Goal: Use online tool/utility: Utilize a website feature to perform a specific function

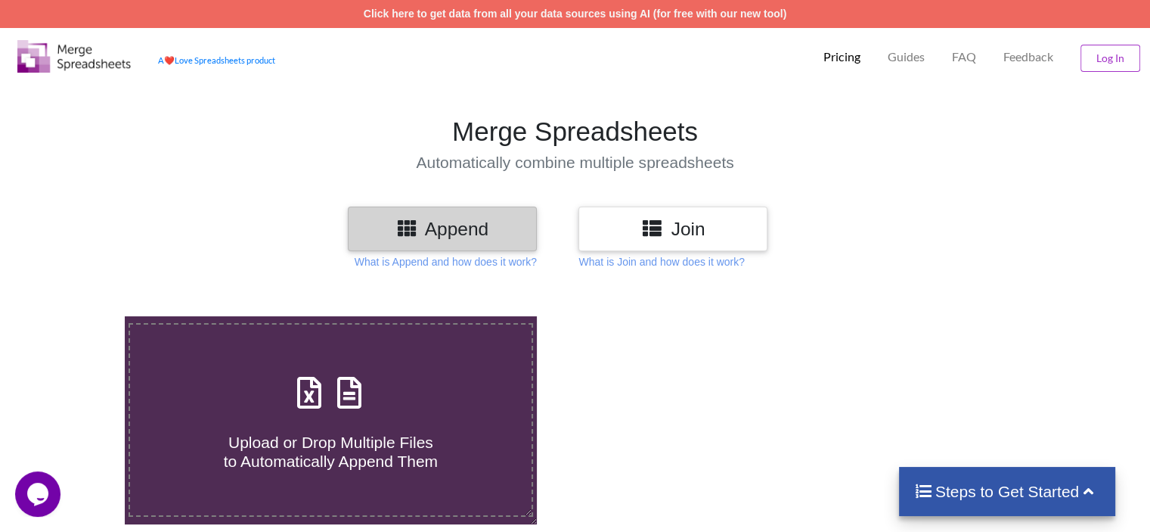
click at [273, 437] on span "Upload or Drop Multiple Files to Automatically Append Them" at bounding box center [331, 451] width 214 height 36
click at [79, 316] on input "Upload or Drop Multiple Files to Automatically Append Them" at bounding box center [79, 316] width 0 height 0
type input "C:\fakepath\parsed_resumes_[DATE] (10).xlsx"
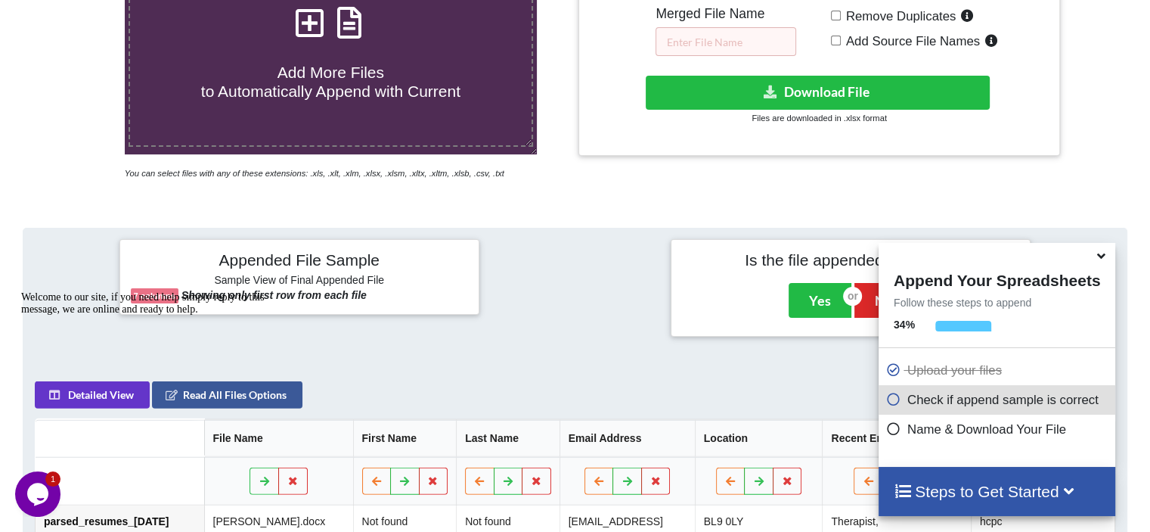
scroll to position [92, 0]
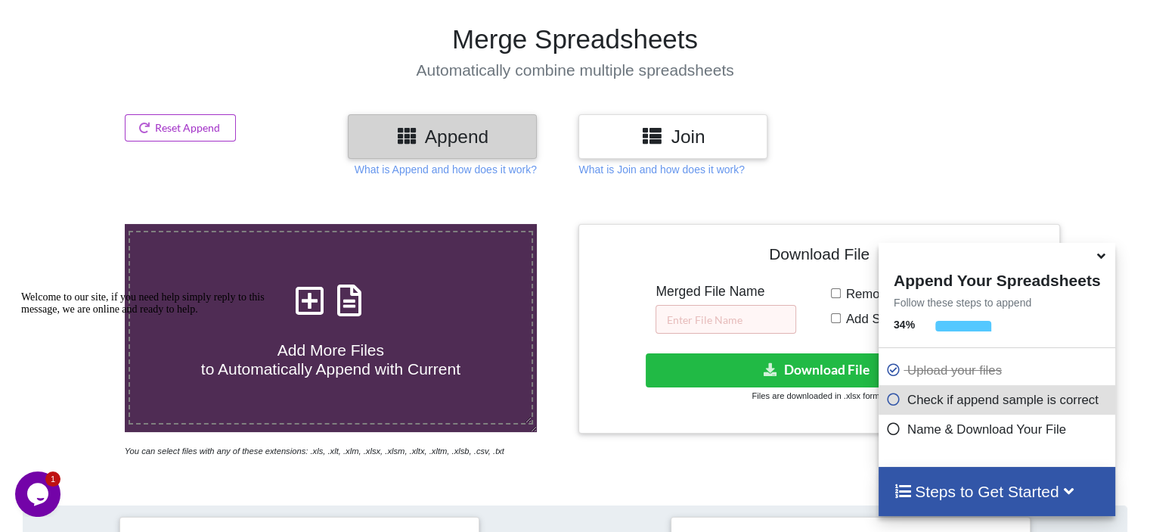
click at [1101, 260] on icon at bounding box center [1101, 253] width 16 height 14
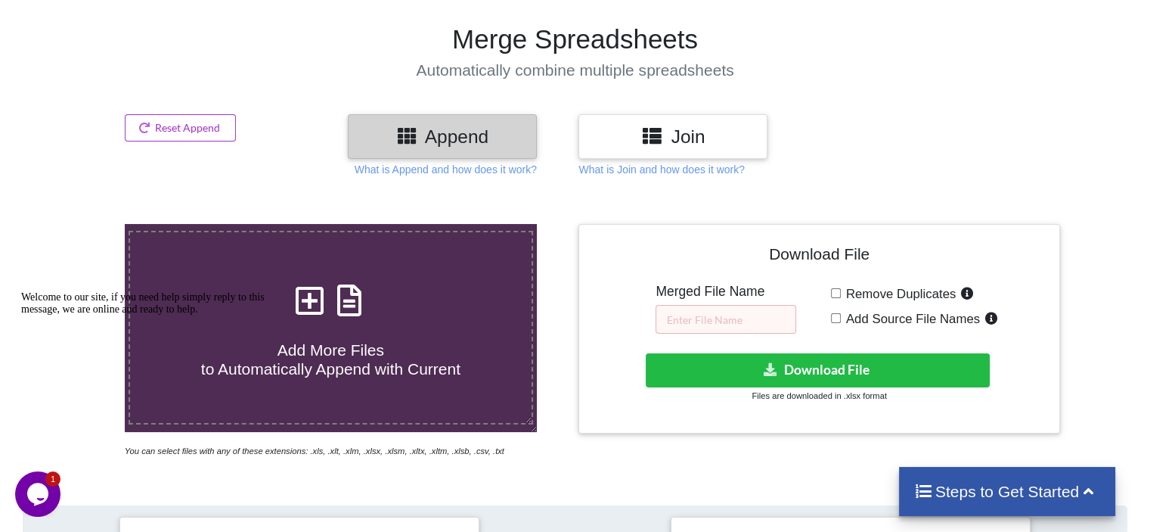
click at [689, 140] on h3 "Join" at bounding box center [673, 137] width 166 height 22
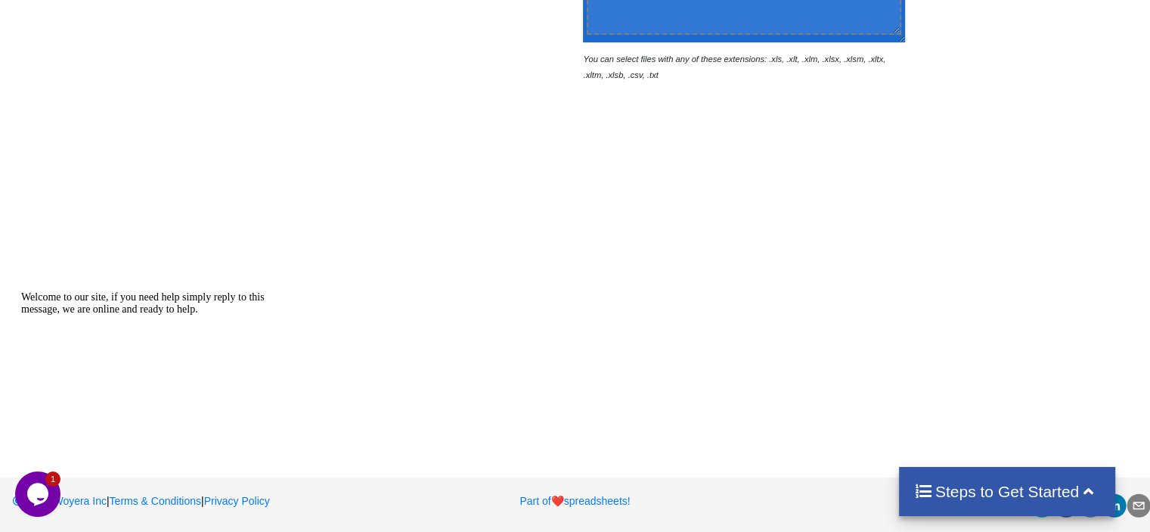
scroll to position [230, 0]
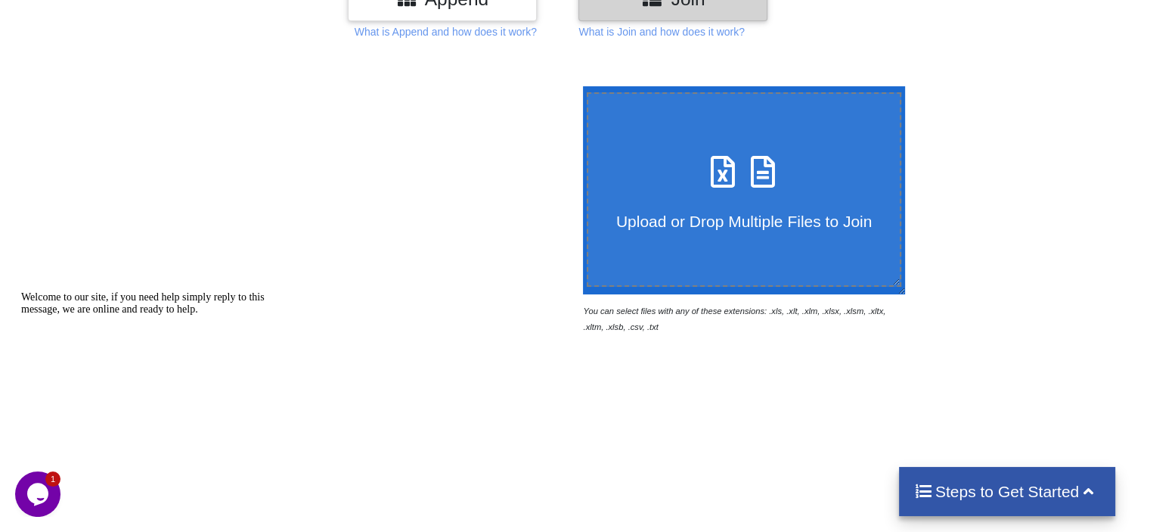
click at [736, 241] on label "Upload or Drop Multiple Files to Join" at bounding box center [744, 189] width 315 height 194
click at [579, 86] on input "Upload or Drop Multiple Files to Join" at bounding box center [579, 86] width 0 height 0
type input "C:\fakepath\parsed_resumes_[DATE] (10).xlsx"
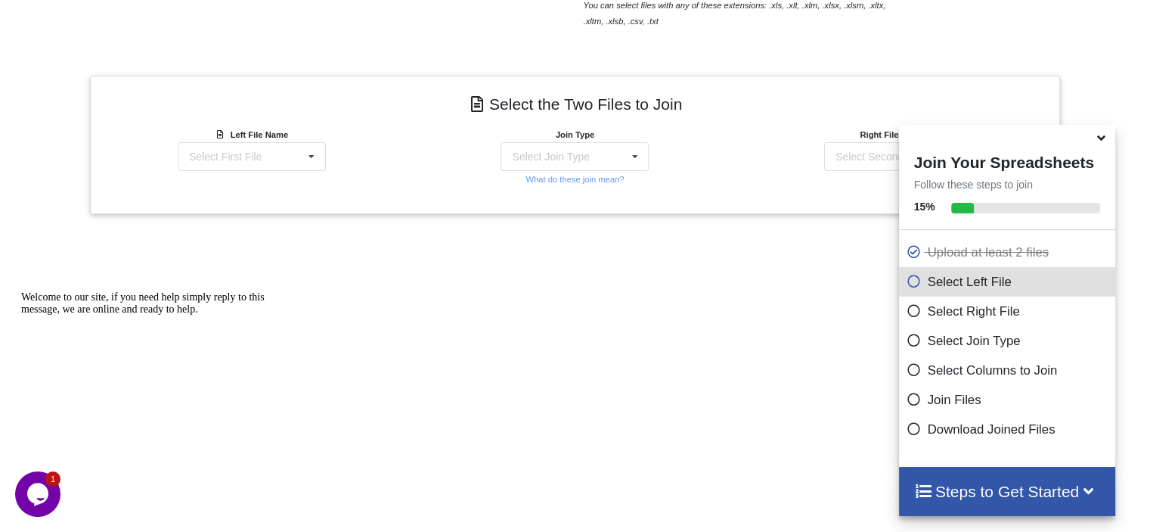
scroll to position [494, 0]
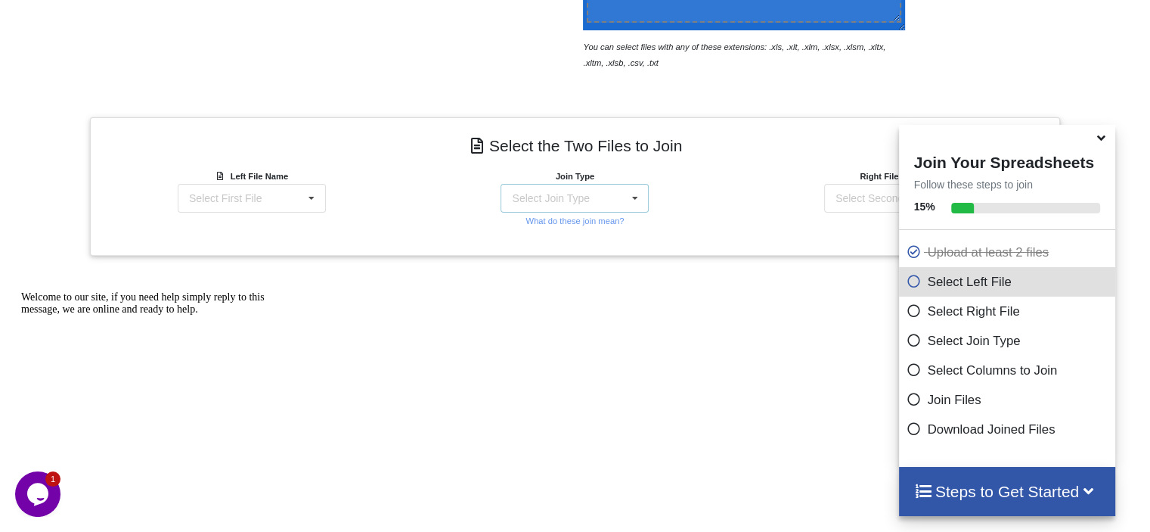
click at [632, 188] on icon at bounding box center [635, 198] width 23 height 28
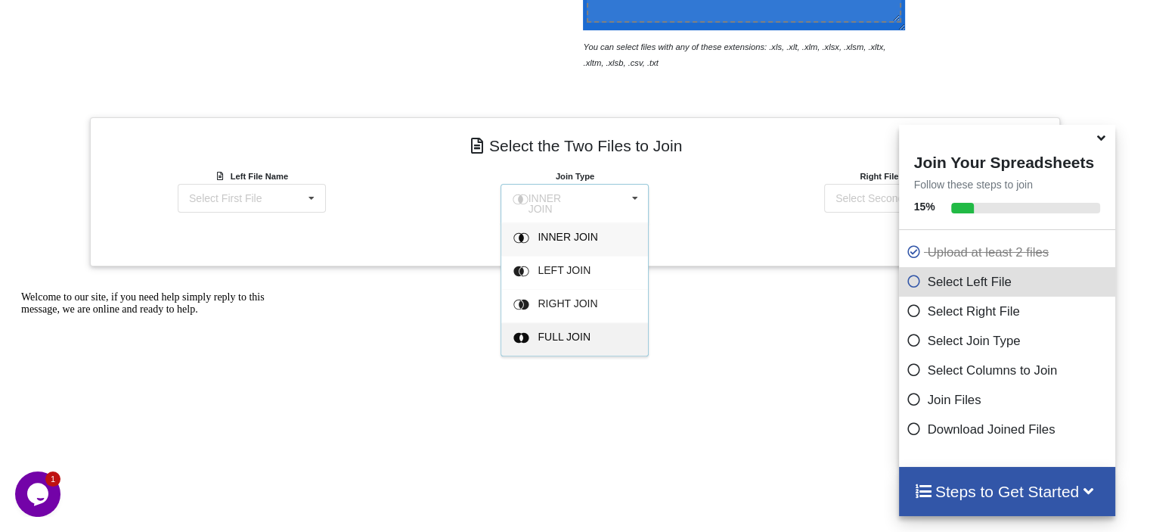
click at [586, 322] on div "FULL JOIN" at bounding box center [574, 338] width 147 height 33
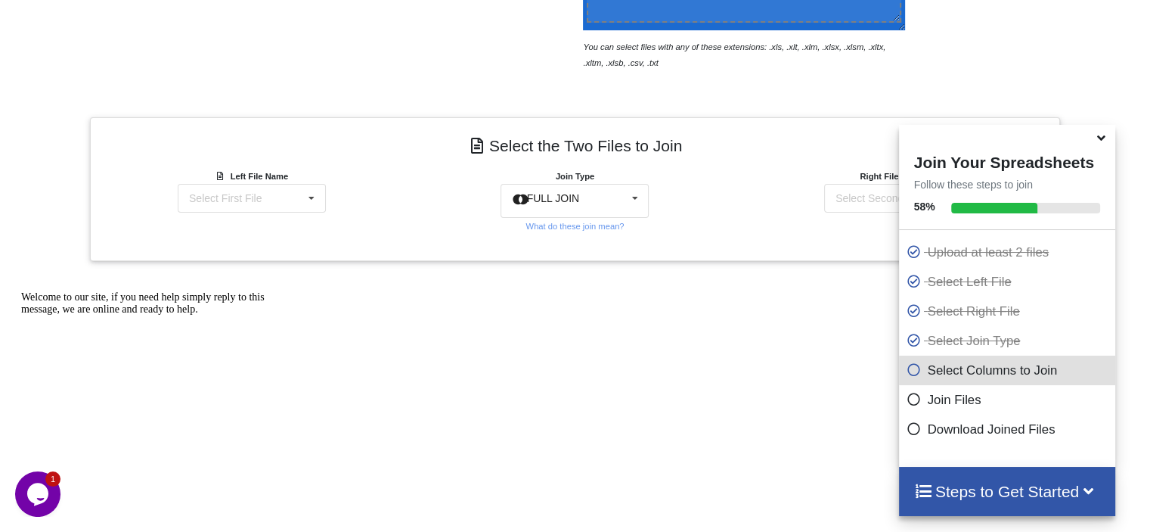
click at [1095, 142] on icon at bounding box center [1101, 136] width 16 height 14
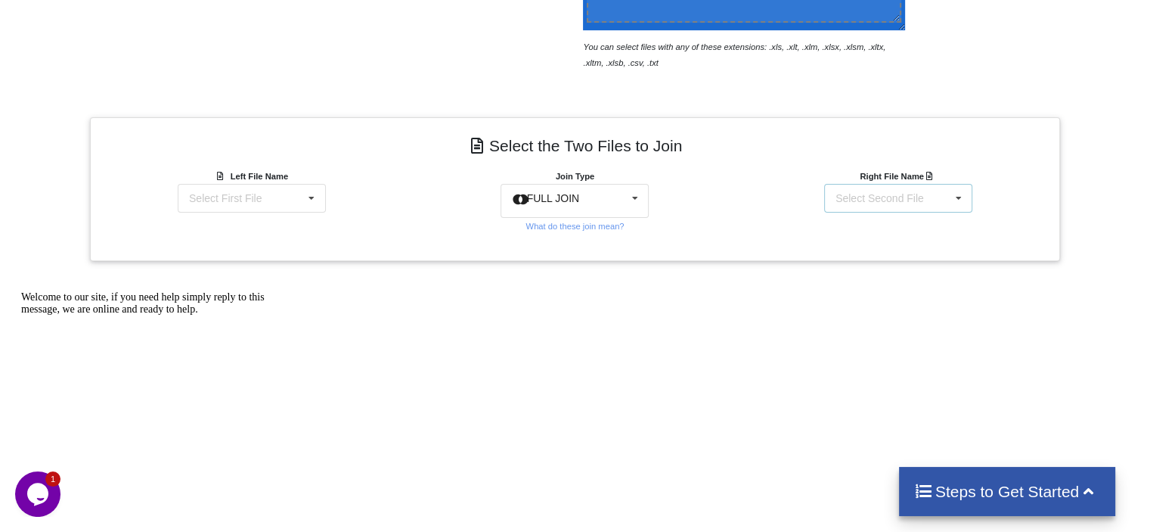
click at [932, 207] on div "Select Second File parsed_resumes_[DATE] (10).xlsx : Parsed Resumes parsed_resu…" at bounding box center [898, 198] width 148 height 29
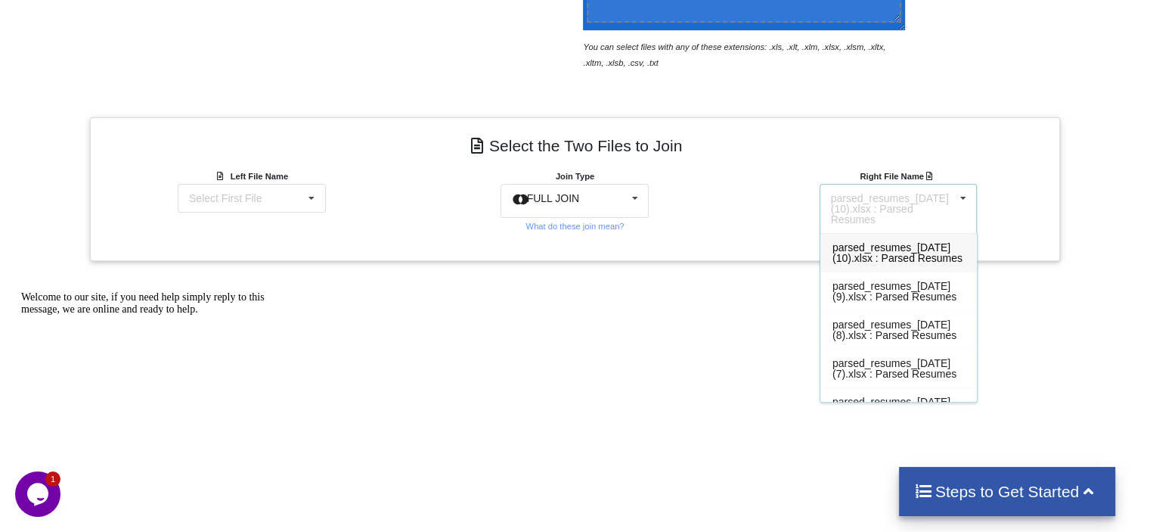
click at [945, 264] on div "parsed_resumes_[DATE] (10).xlsx : Parsed Resumes" at bounding box center [898, 252] width 157 height 39
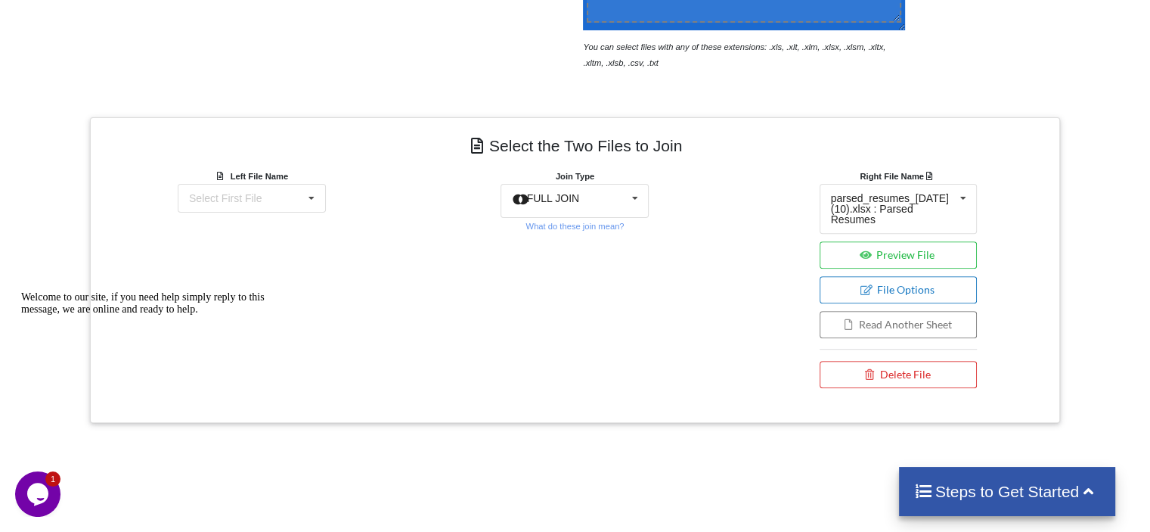
click at [954, 287] on button "File Options" at bounding box center [899, 289] width 158 height 27
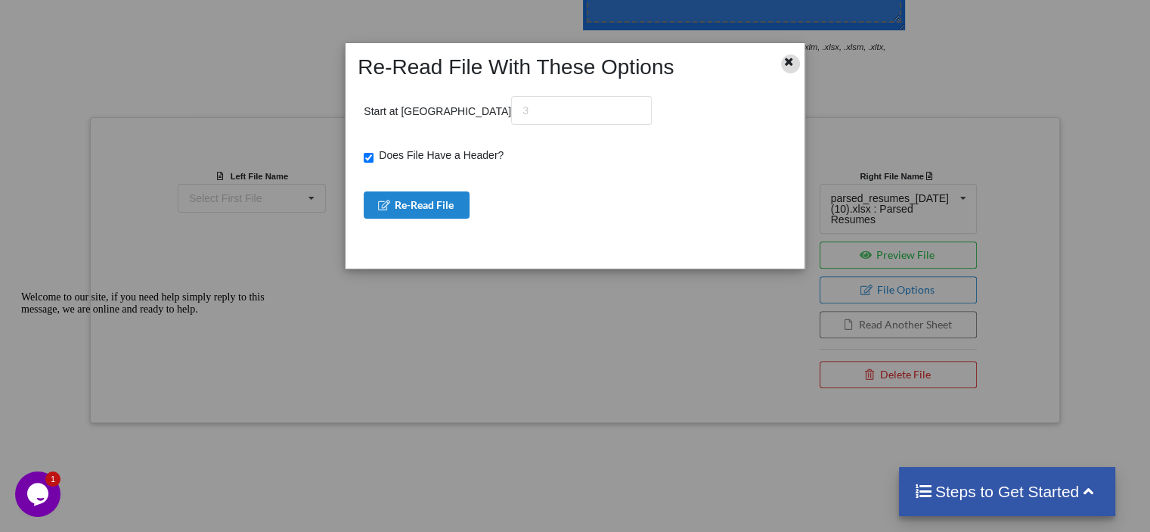
click at [792, 69] on div at bounding box center [790, 63] width 19 height 19
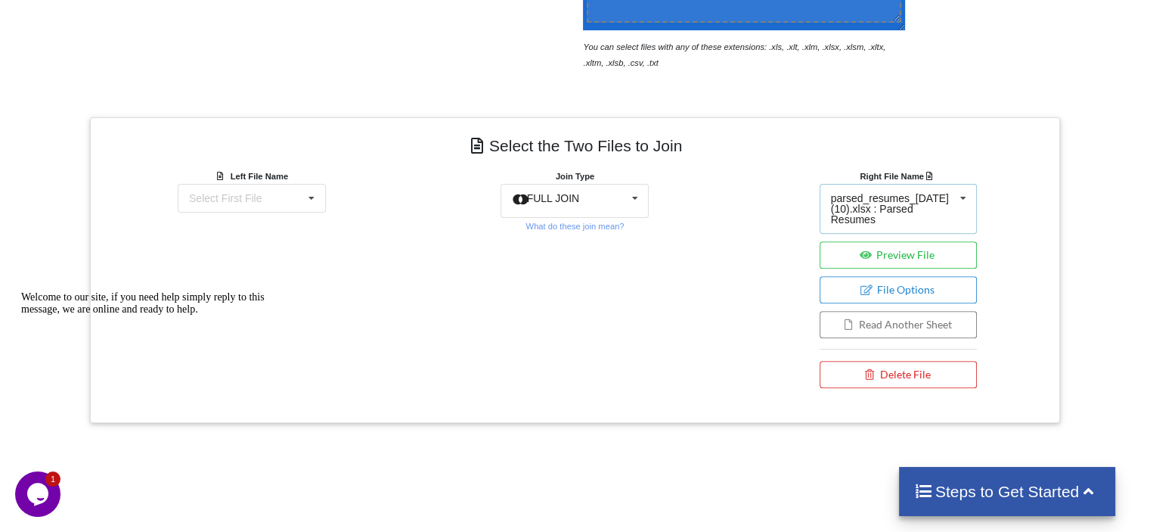
click at [965, 194] on icon at bounding box center [963, 198] width 23 height 28
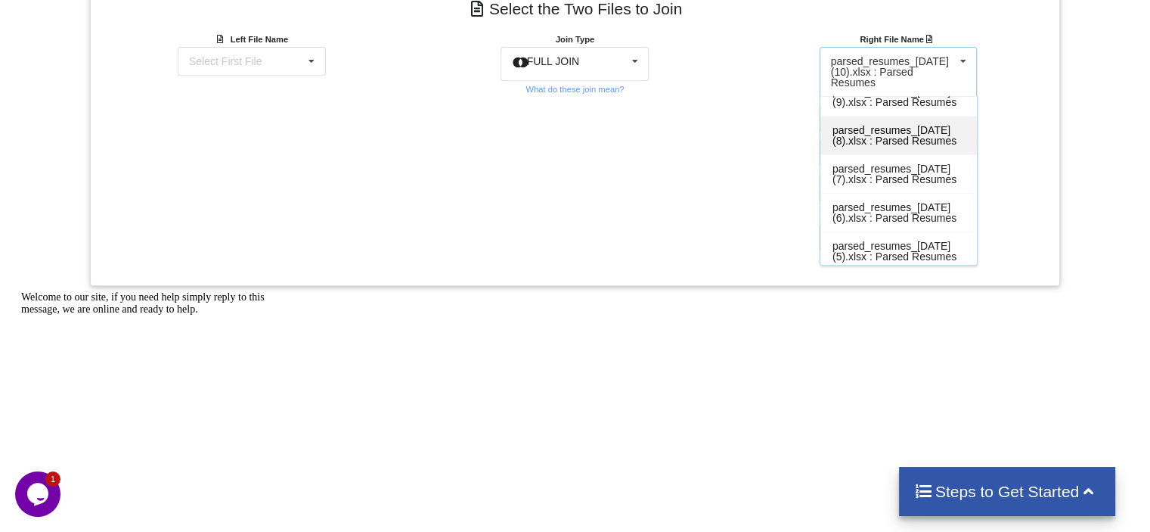
scroll to position [0, 0]
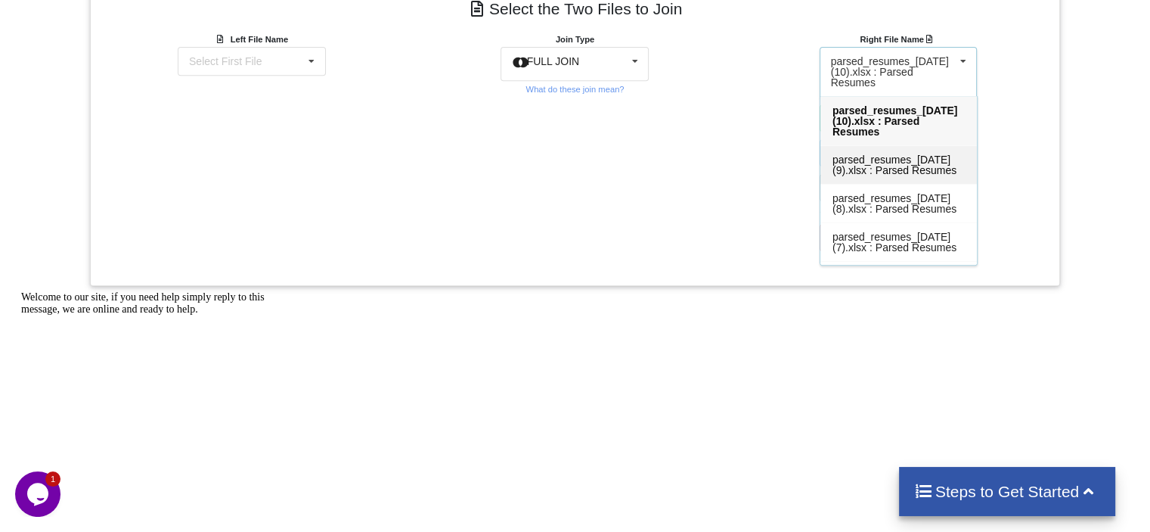
click at [885, 176] on div "parsed_resumes_[DATE] (9).xlsx : Parsed Resumes" at bounding box center [898, 164] width 157 height 39
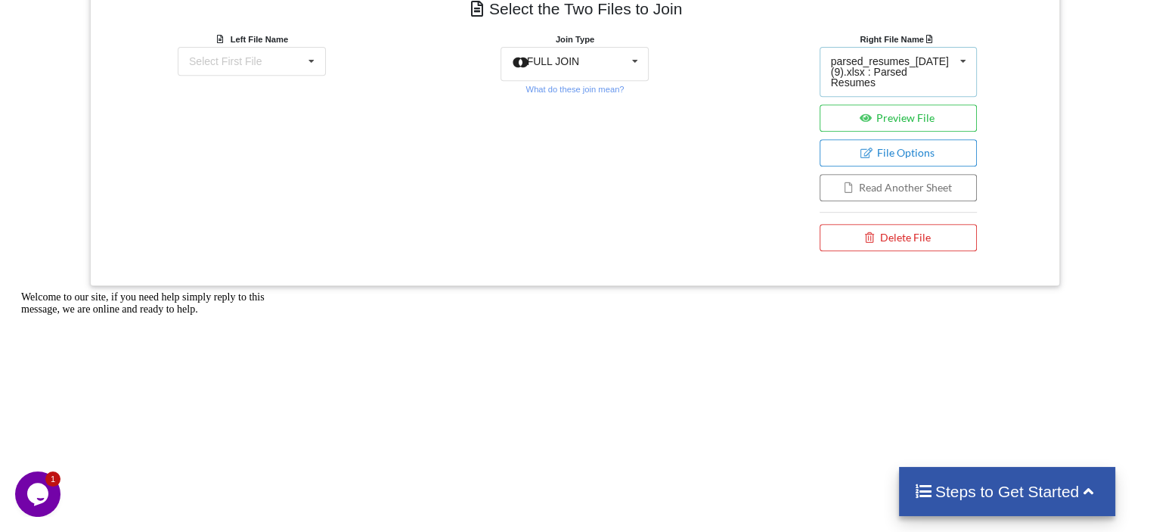
click at [962, 56] on icon at bounding box center [963, 62] width 23 height 28
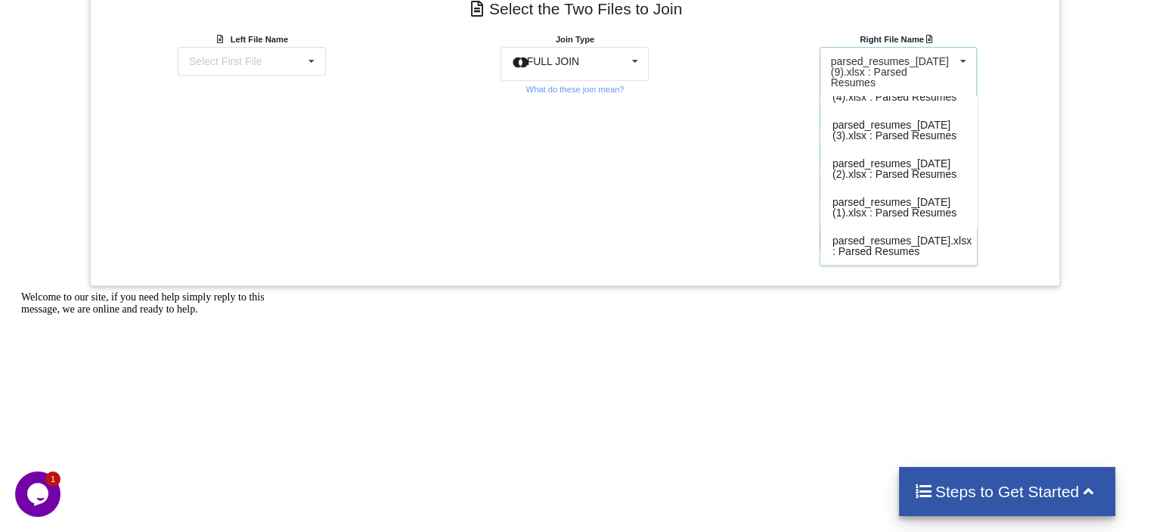
scroll to position [359, 0]
click at [907, 244] on span "parsed_resumes_[DATE].xlsx : Parsed Resumes" at bounding box center [901, 245] width 139 height 23
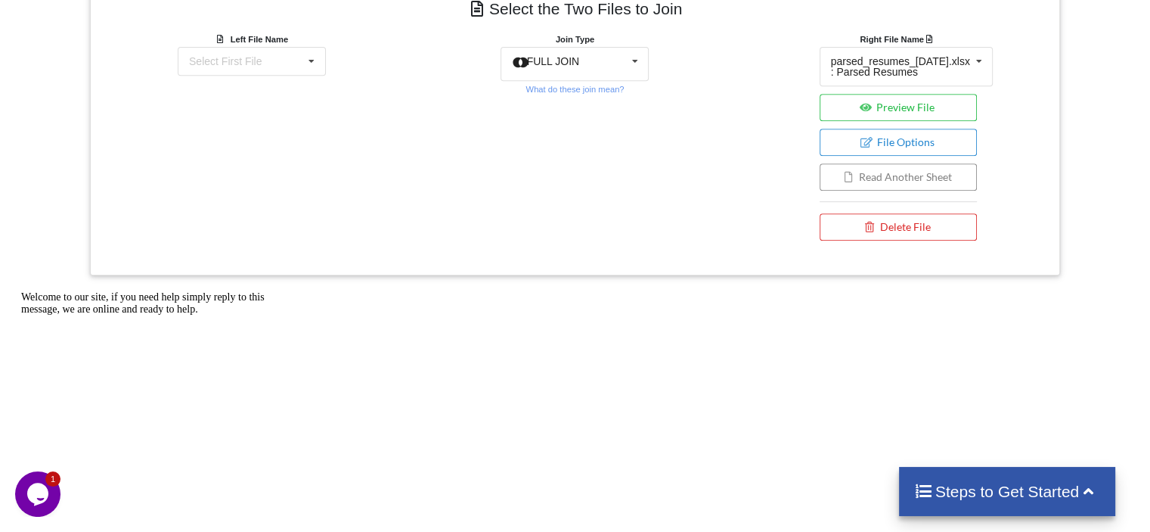
click at [907, 186] on button "Read Another Sheet" at bounding box center [899, 176] width 158 height 27
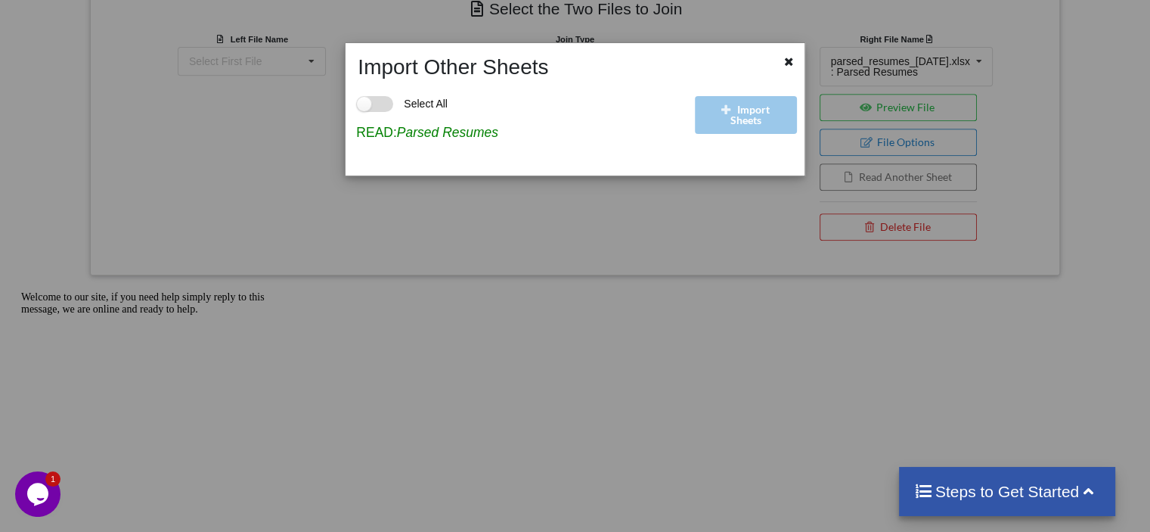
click at [384, 104] on label "Select All" at bounding box center [401, 104] width 91 height 16
checkbox input "true"
click at [785, 61] on icon at bounding box center [789, 59] width 13 height 11
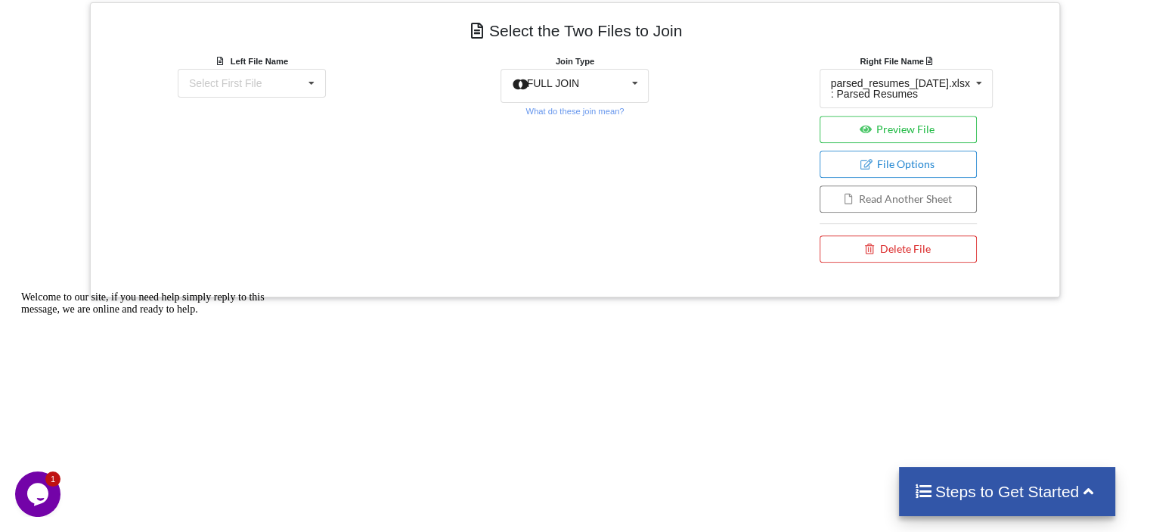
scroll to position [397, 0]
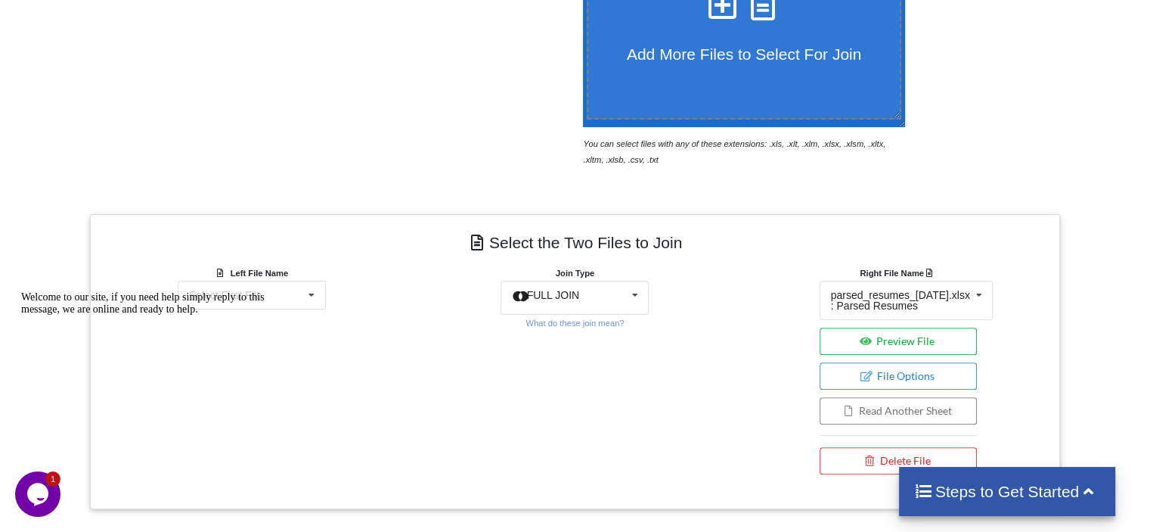
click at [892, 336] on button "Preview File" at bounding box center [899, 340] width 158 height 27
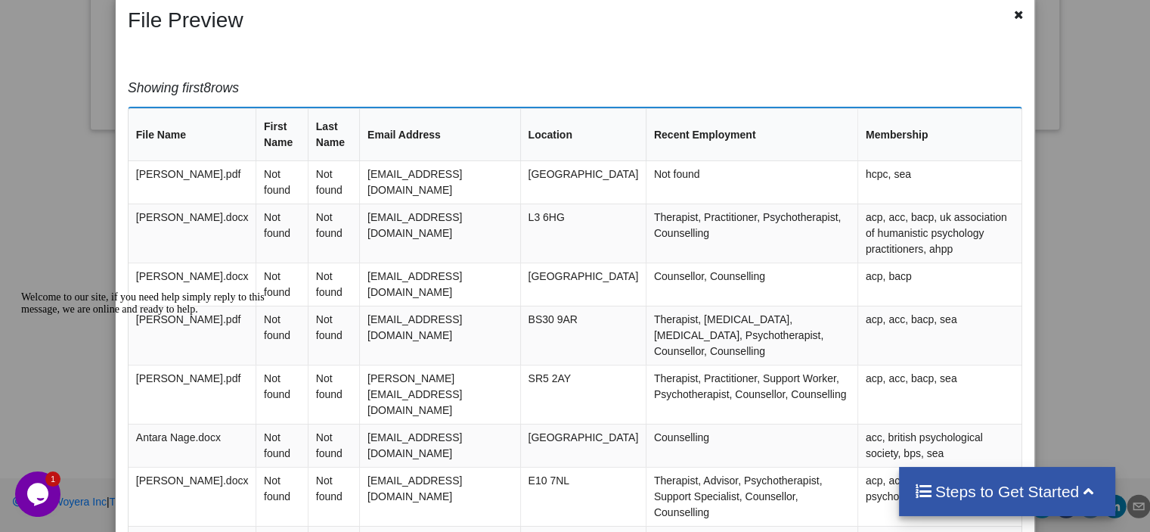
scroll to position [0, 0]
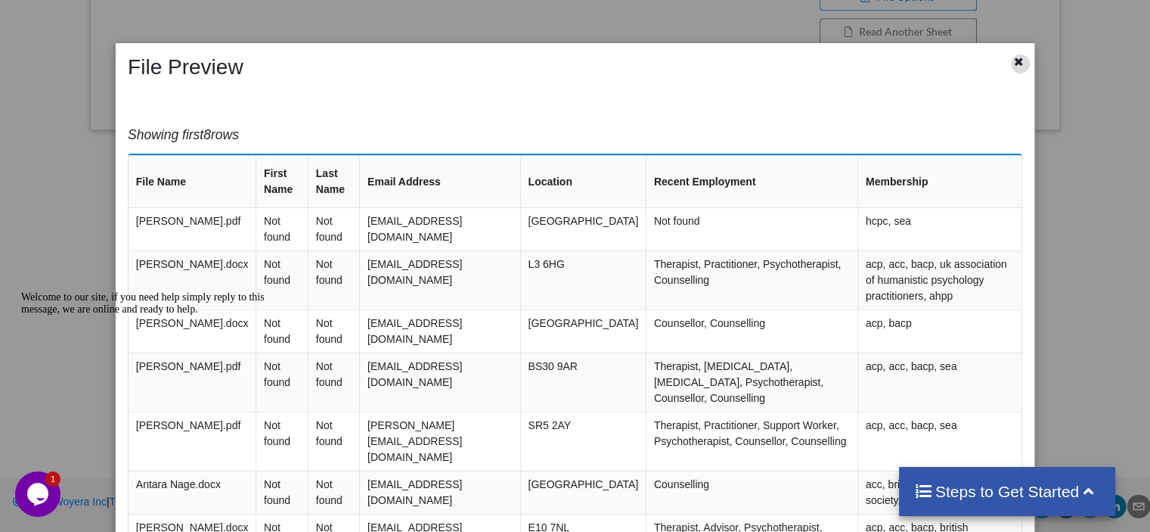
click at [1016, 60] on icon at bounding box center [1018, 59] width 13 height 11
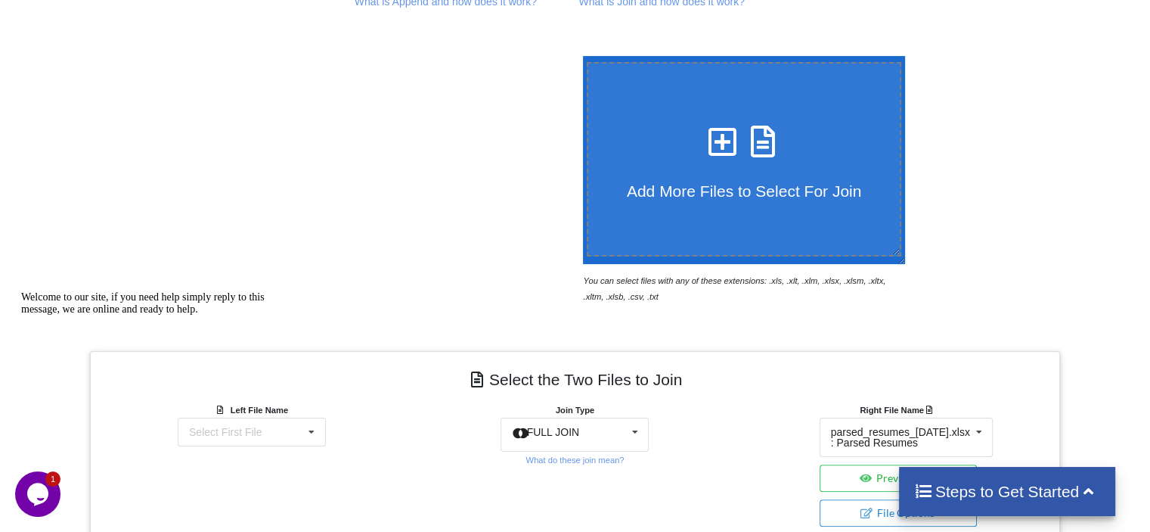
scroll to position [145, 0]
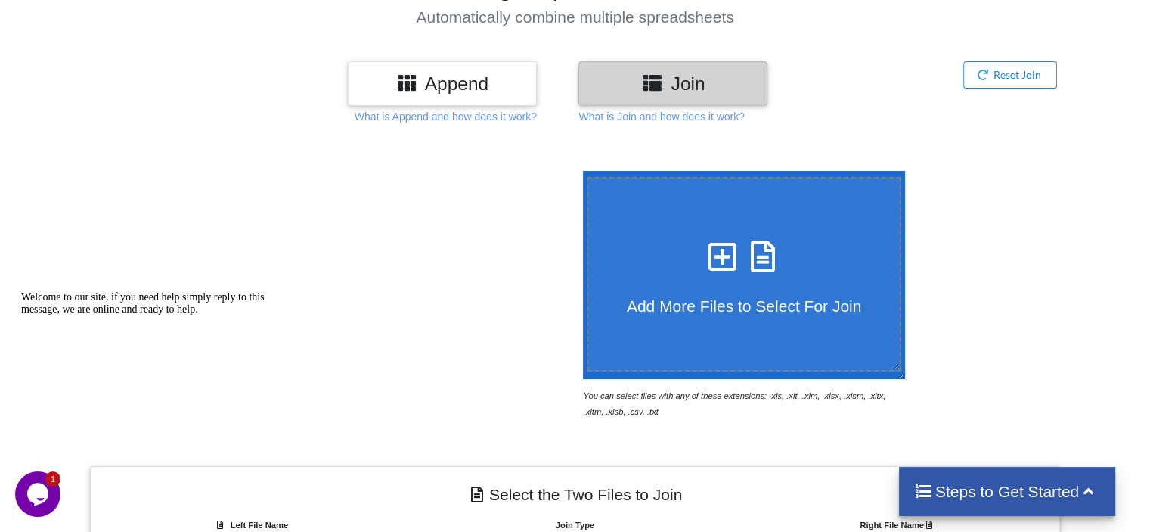
click at [451, 86] on h3 "Append" at bounding box center [442, 84] width 166 height 22
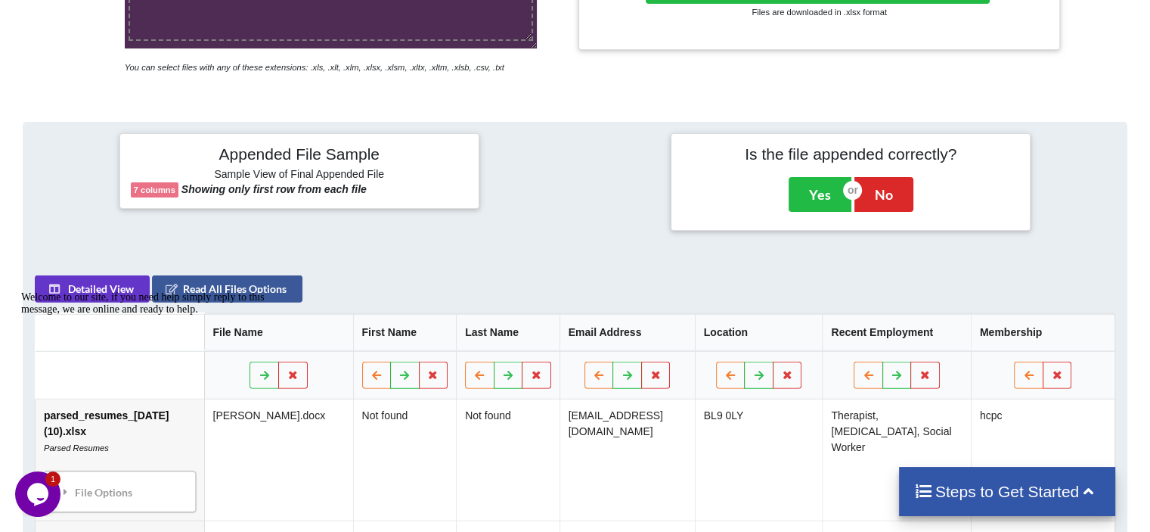
scroll to position [775, 0]
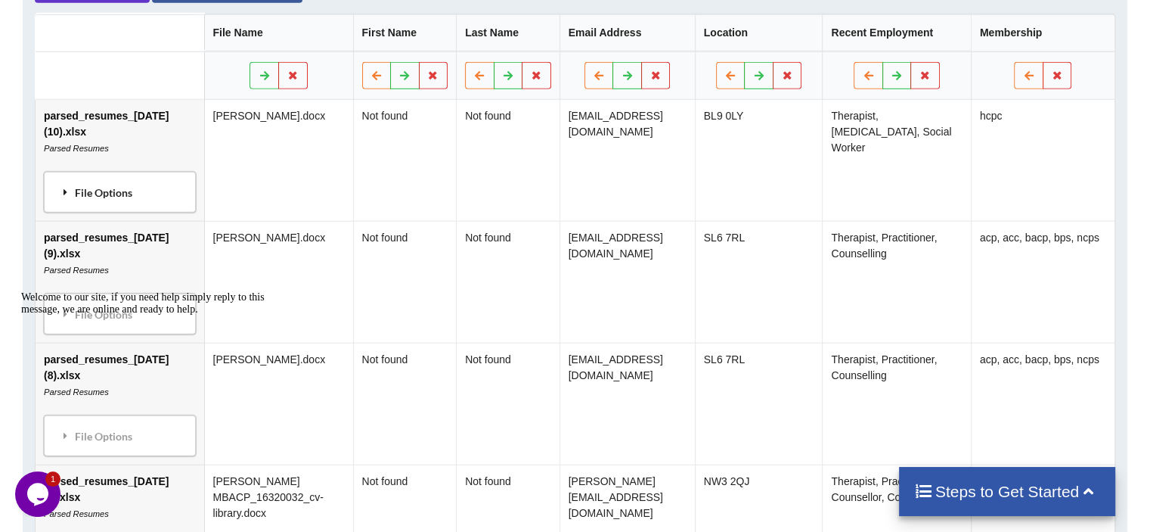
click at [80, 202] on div "File Options" at bounding box center [119, 192] width 143 height 32
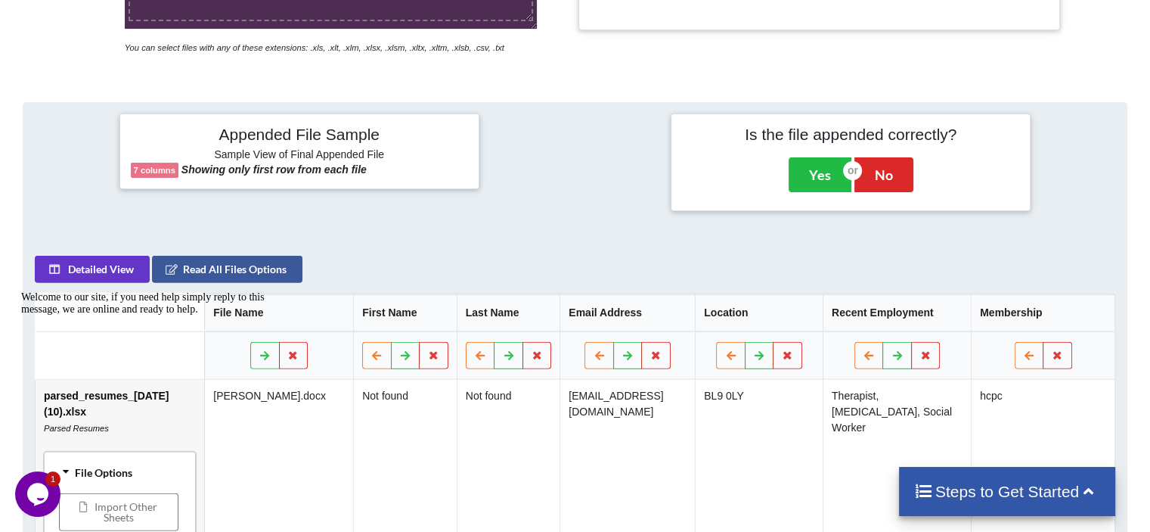
scroll to position [479, 0]
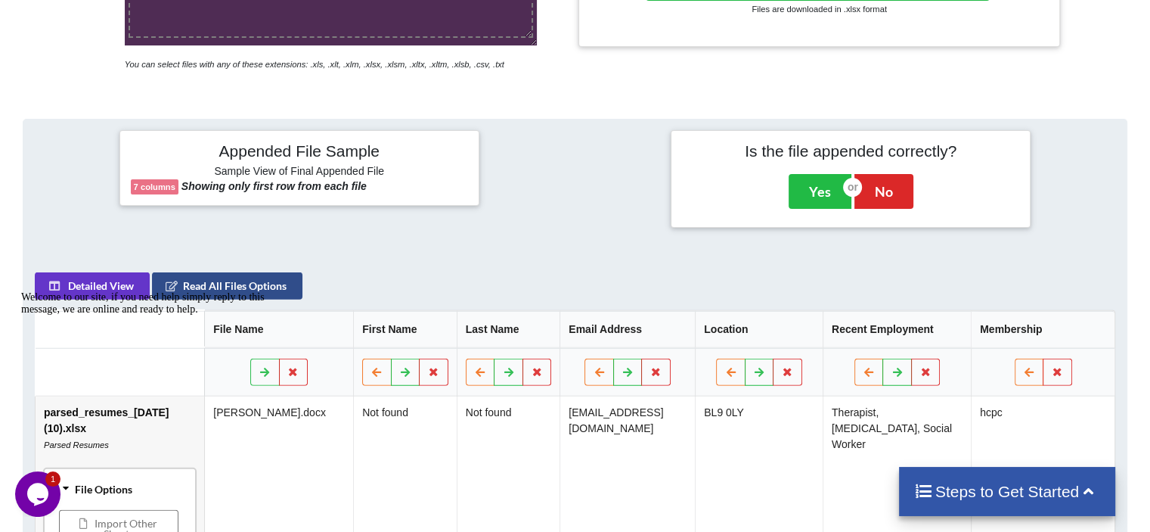
click at [240, 282] on button "Read All Files Options" at bounding box center [227, 285] width 150 height 27
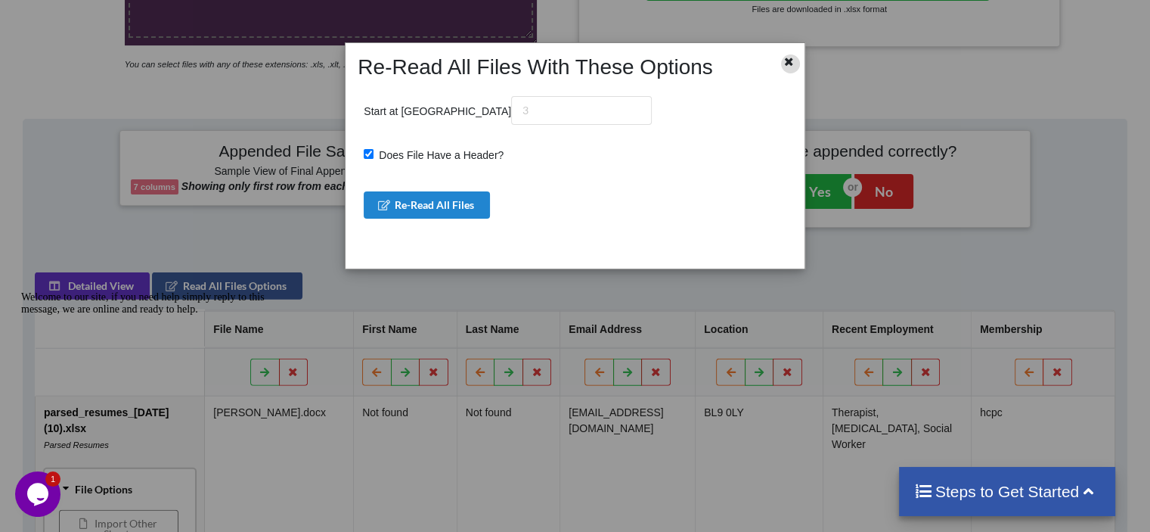
click at [793, 60] on icon at bounding box center [789, 59] width 13 height 11
